Goal: Task Accomplishment & Management: Manage account settings

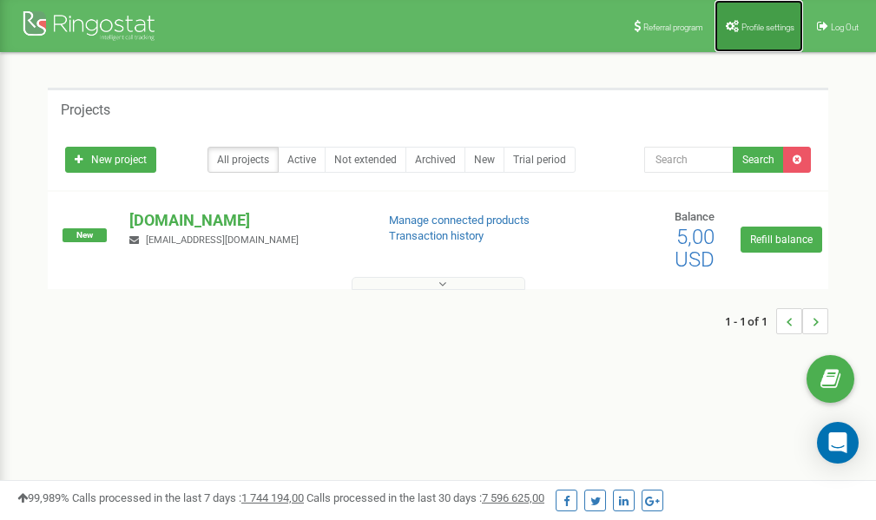
click at [749, 32] on link "Profile settings" at bounding box center [759, 26] width 89 height 52
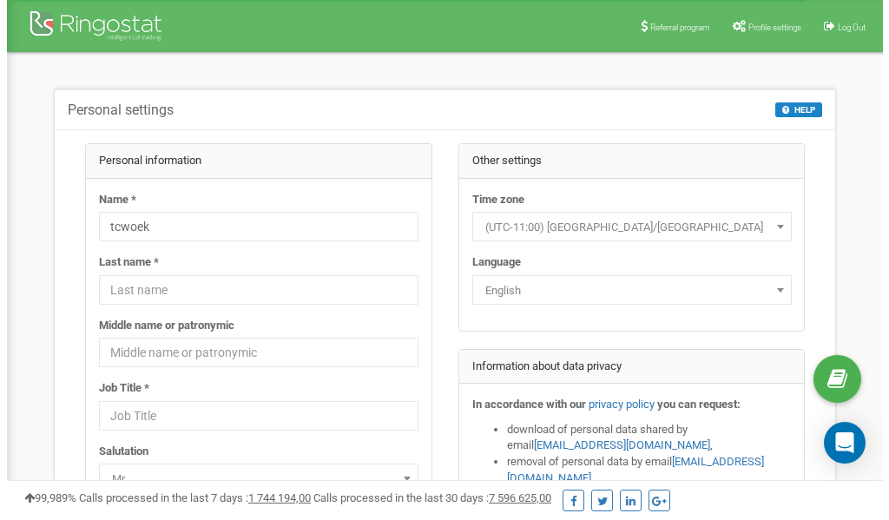
scroll to position [87, 0]
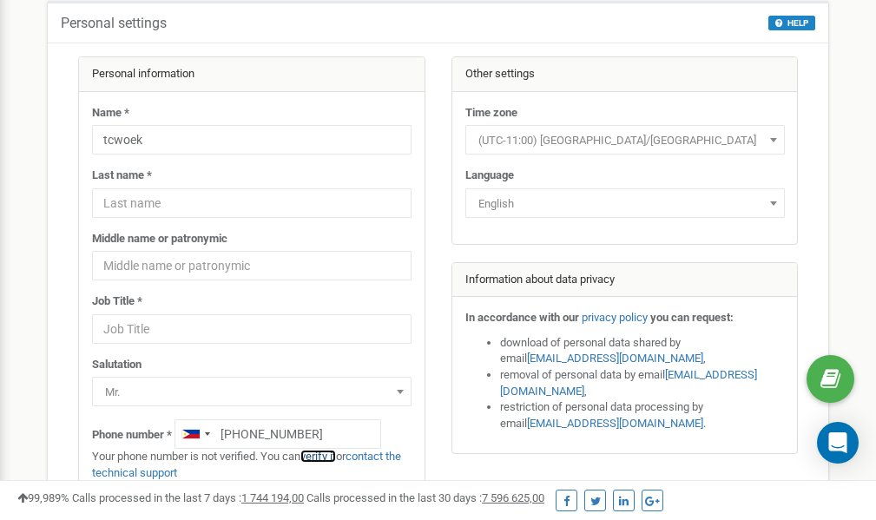
click at [329, 456] on link "verify it" at bounding box center [318, 456] width 36 height 13
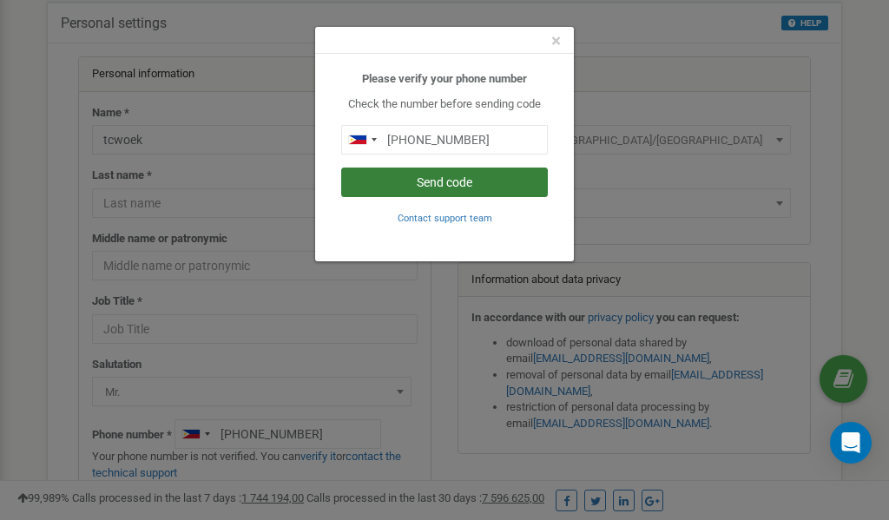
click at [451, 187] on button "Send code" at bounding box center [444, 183] width 207 height 30
